Goal: Book appointment/travel/reservation

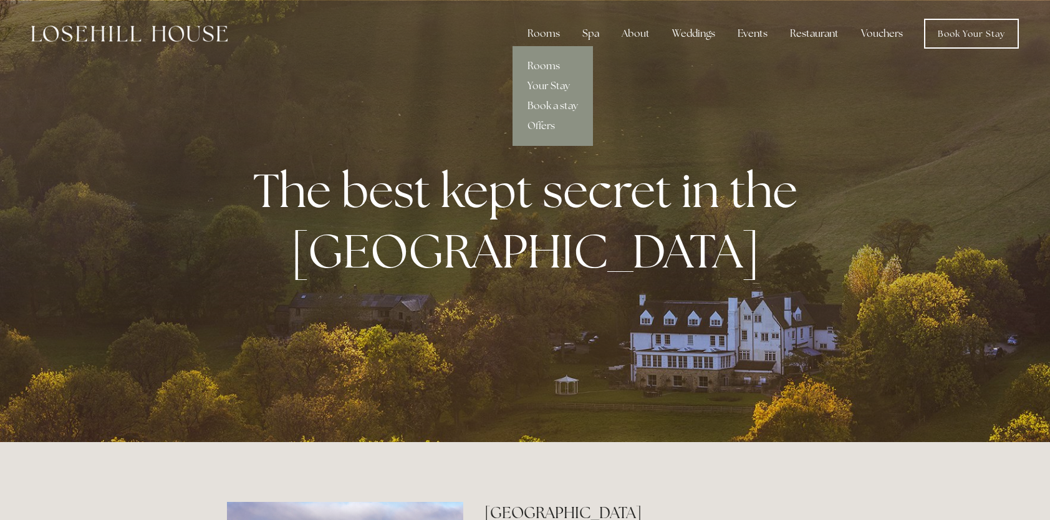
click at [537, 67] on link "Rooms" at bounding box center [553, 66] width 80 height 20
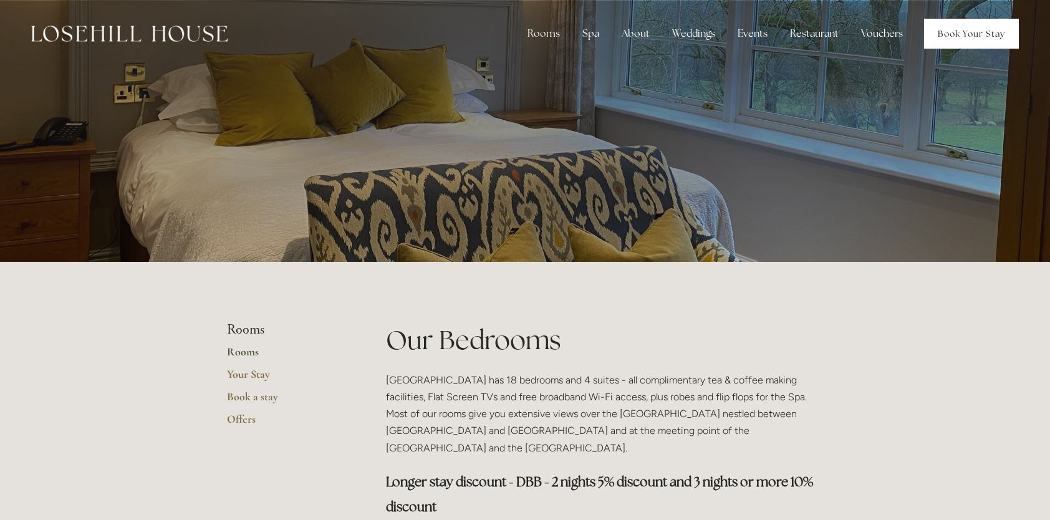
click at [950, 34] on link "Book Your Stay" at bounding box center [971, 34] width 95 height 30
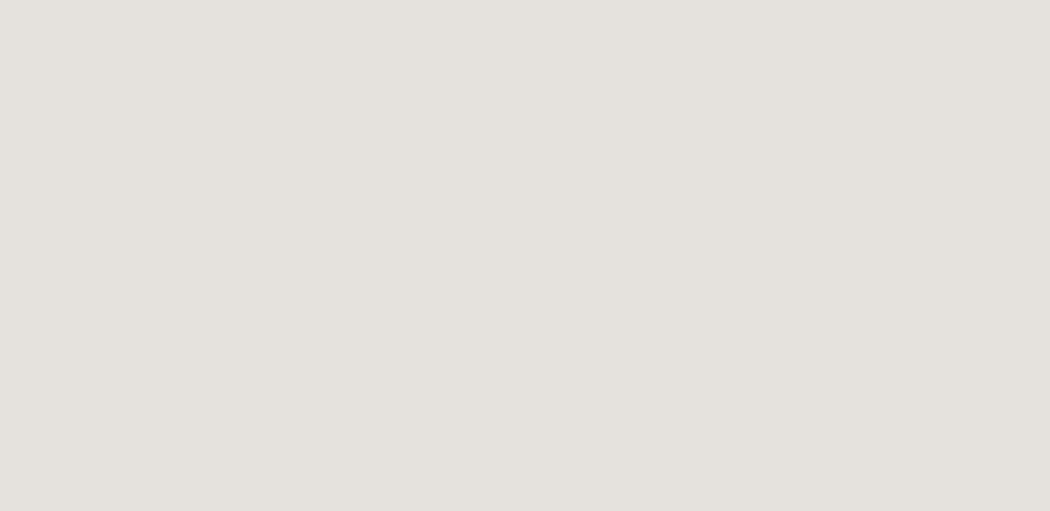
scroll to position [1497, 0]
